Goal: Task Accomplishment & Management: Use online tool/utility

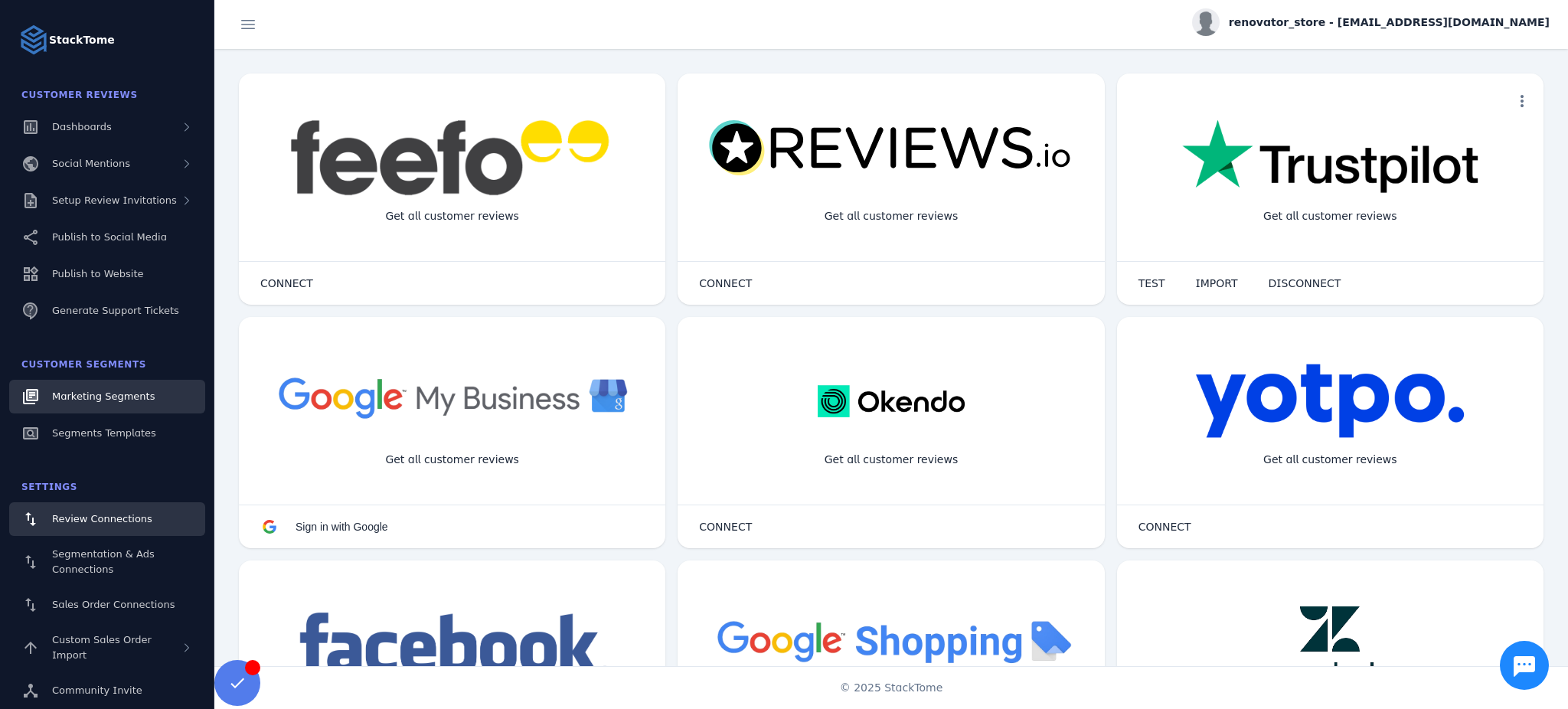
click at [102, 393] on span "Marketing Segments" at bounding box center [104, 396] width 103 height 12
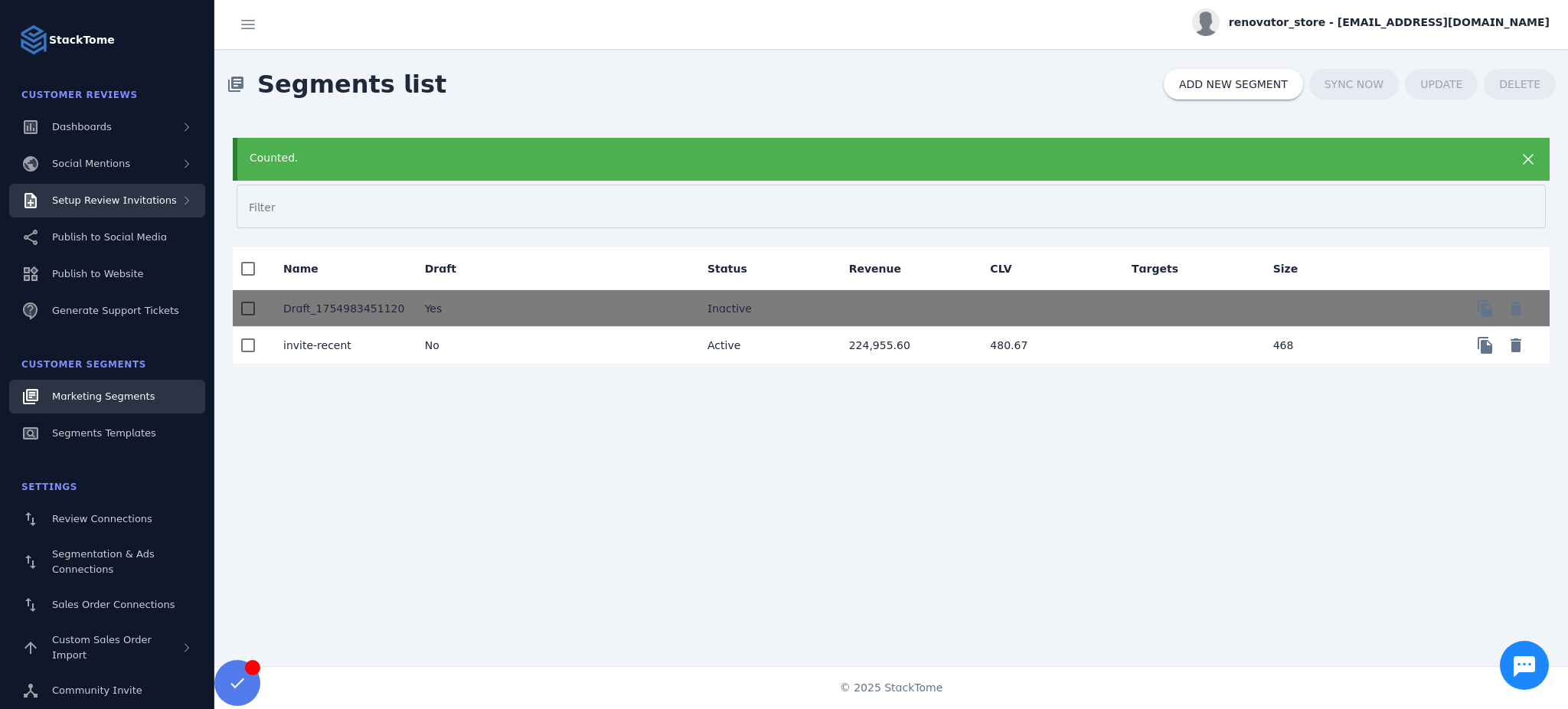
click at [119, 207] on div "Setup Review Invitations" at bounding box center [115, 200] width 124 height 15
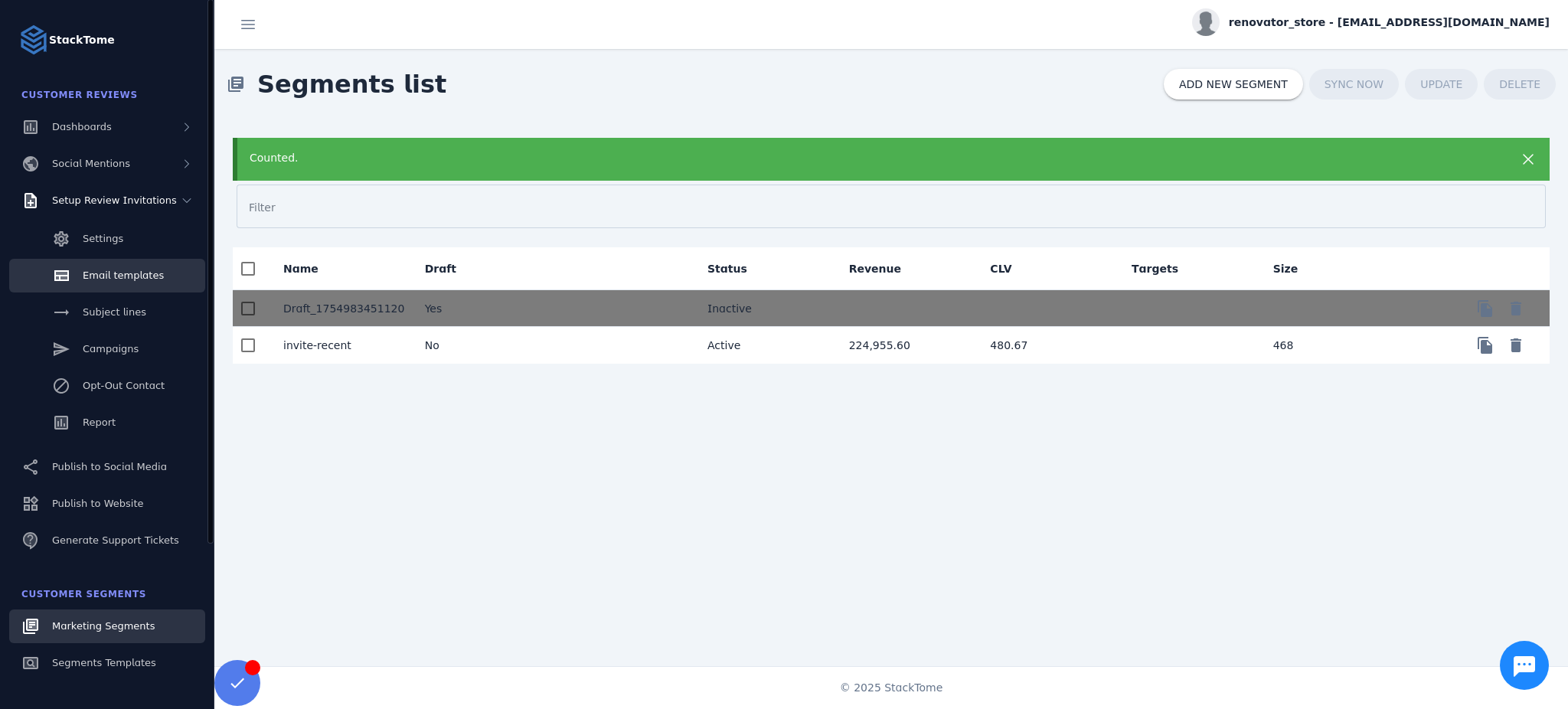
click at [117, 279] on span "Email templates" at bounding box center [124, 275] width 81 height 12
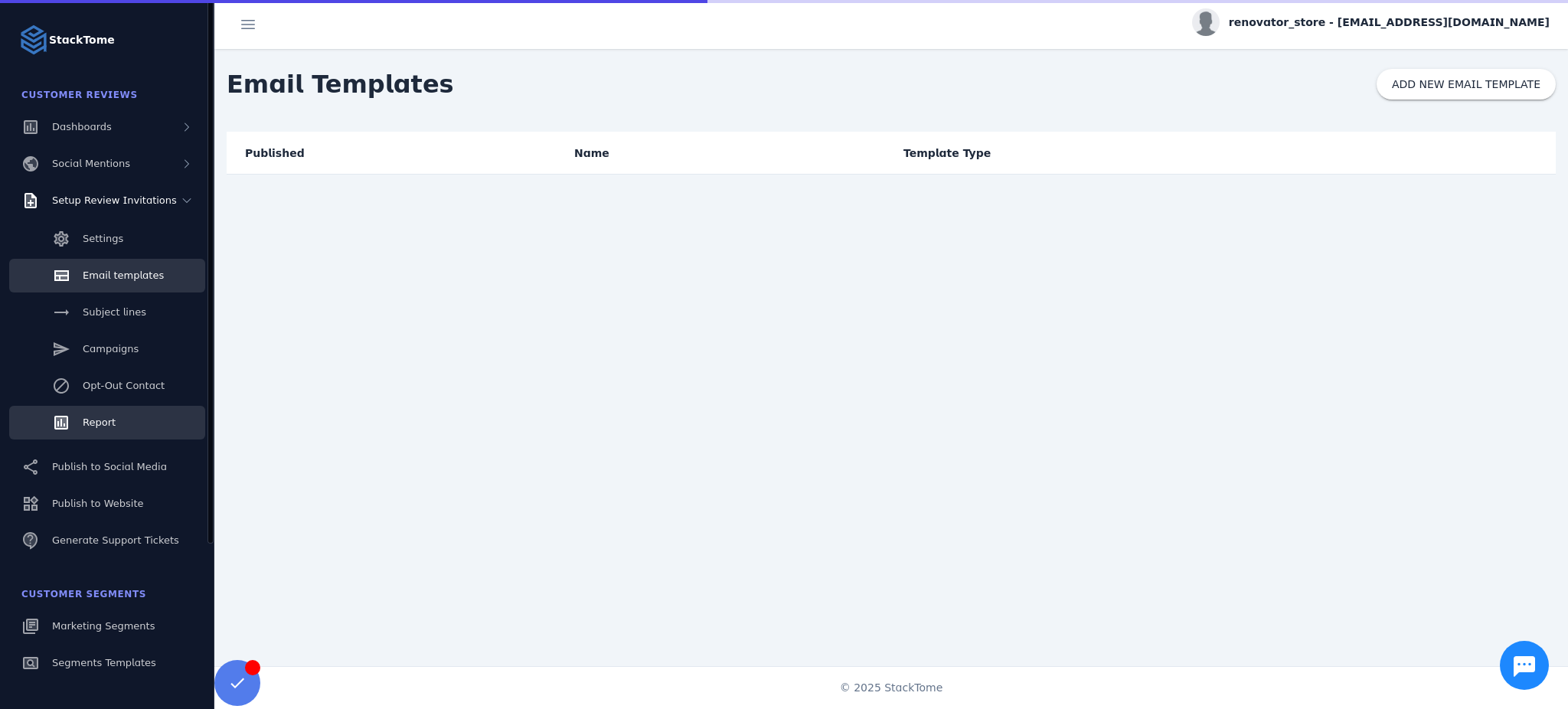
click at [107, 428] on span "Report" at bounding box center [99, 422] width 33 height 12
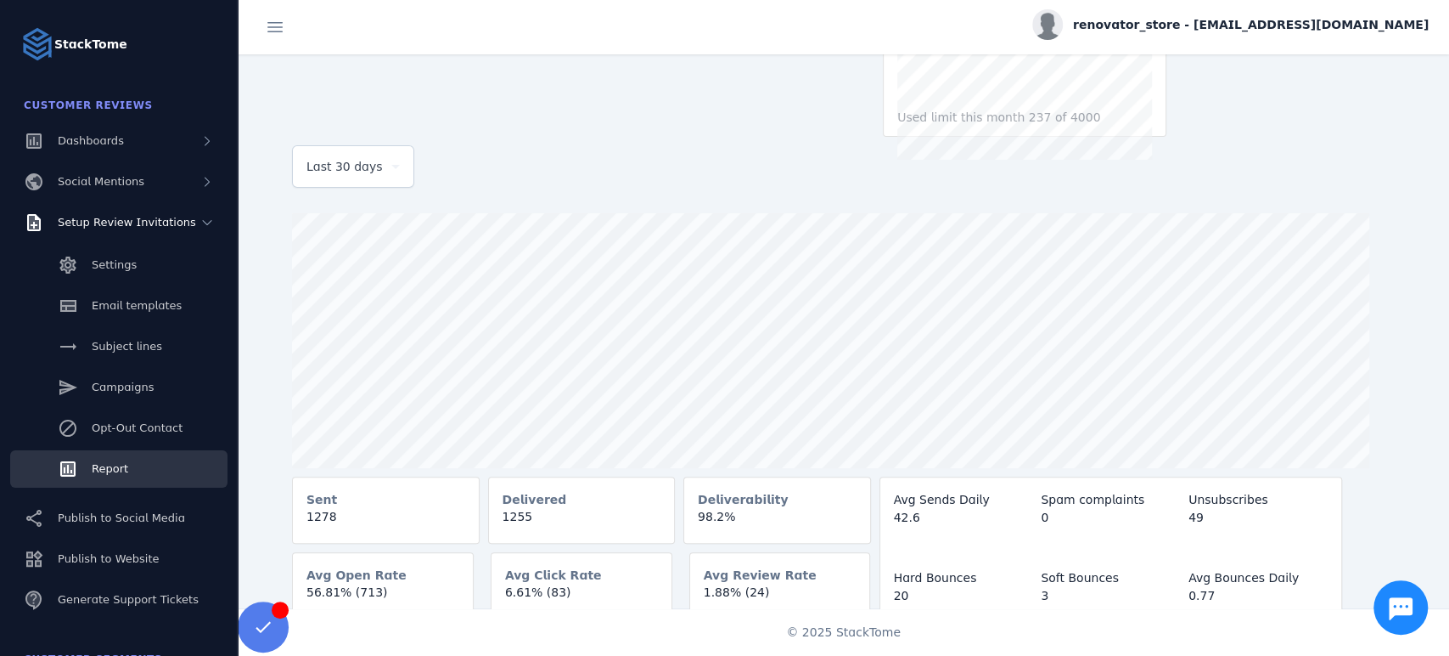
scroll to position [173, 0]
